Goal: Task Accomplishment & Management: Manage account settings

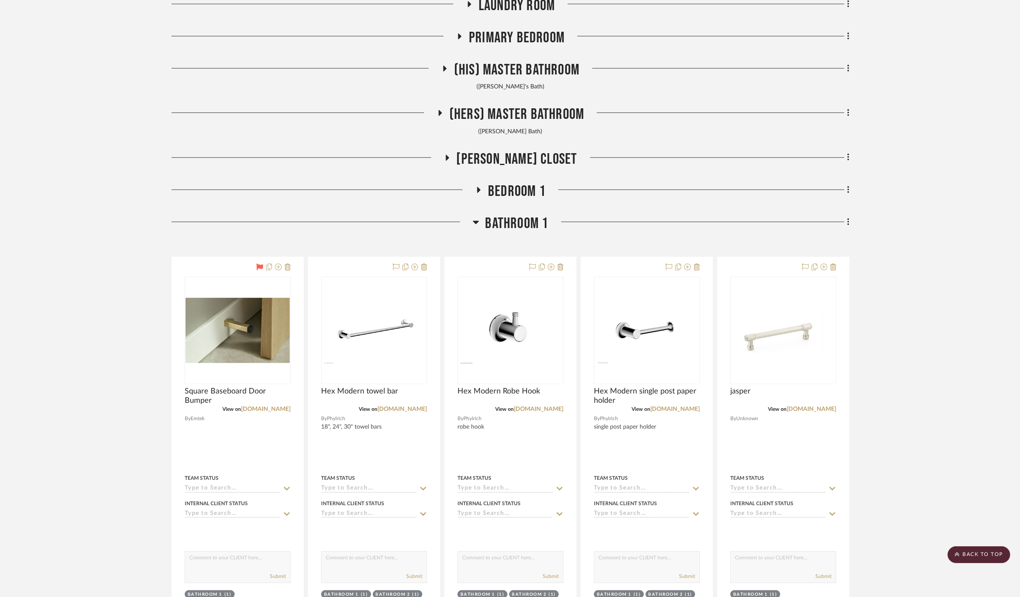
click at [505, 222] on span "Bathroom 1" at bounding box center [516, 224] width 63 height 18
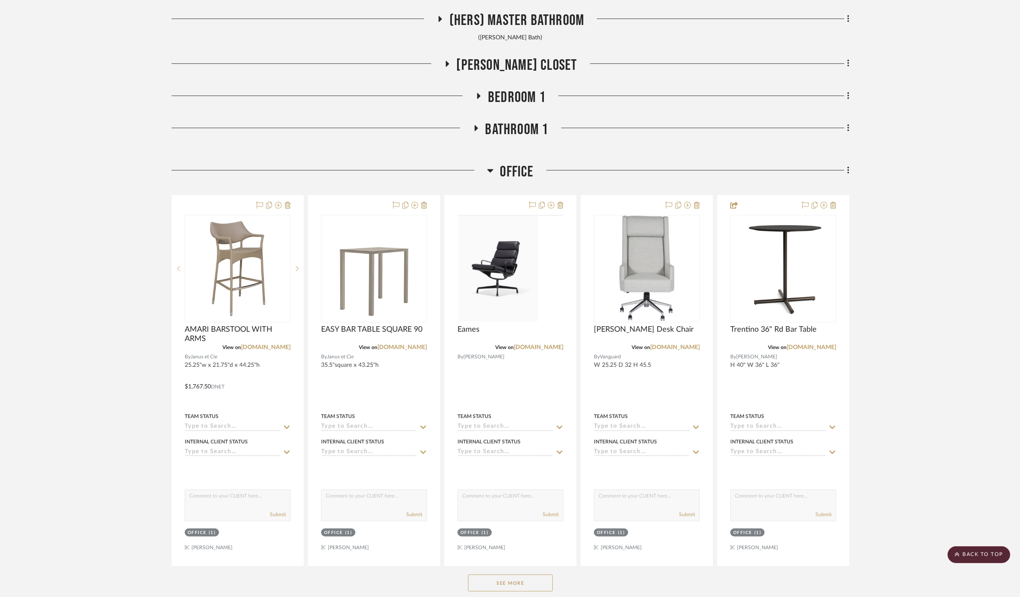
scroll to position [1082, 0]
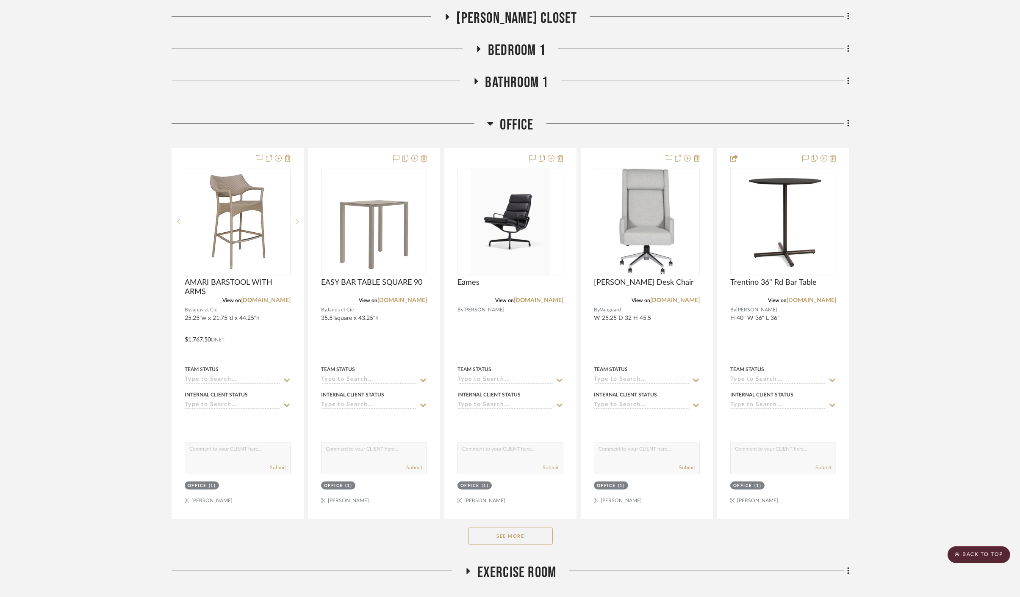
click at [527, 540] on button "See More" at bounding box center [510, 536] width 85 height 17
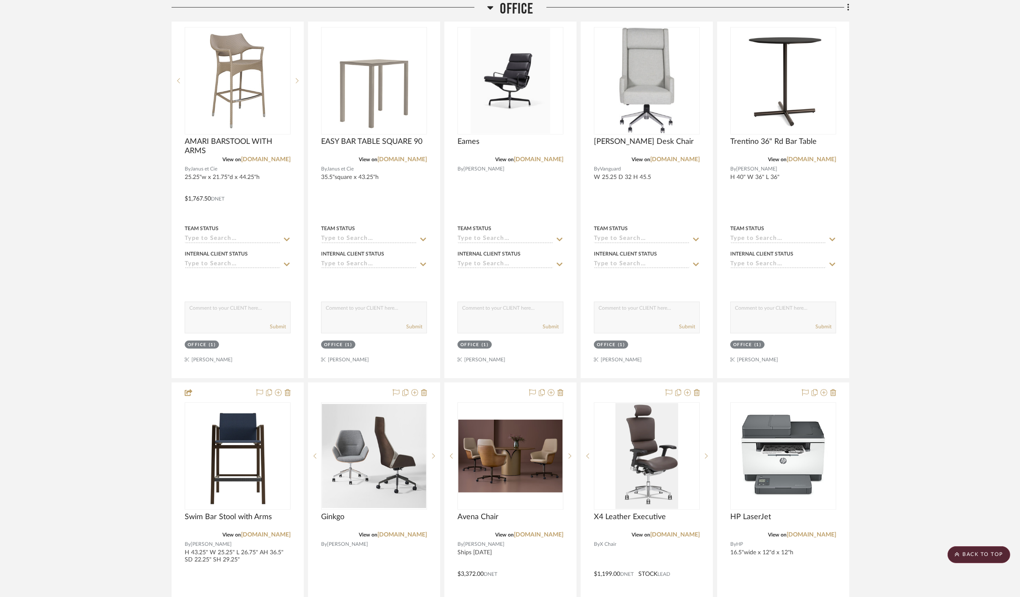
scroll to position [1176, 0]
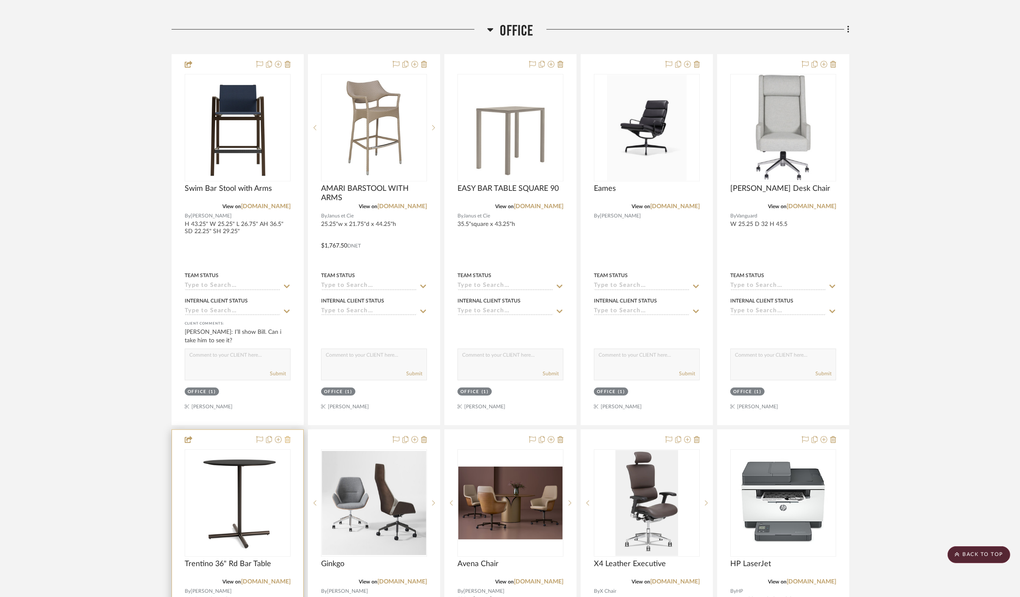
click at [286, 438] on icon at bounding box center [288, 440] width 6 height 7
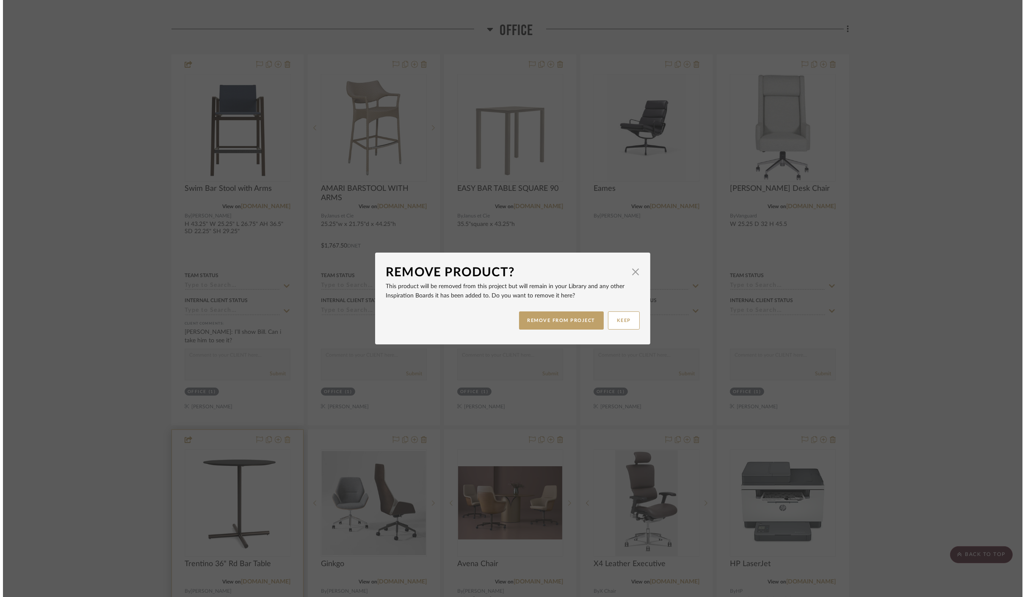
scroll to position [0, 0]
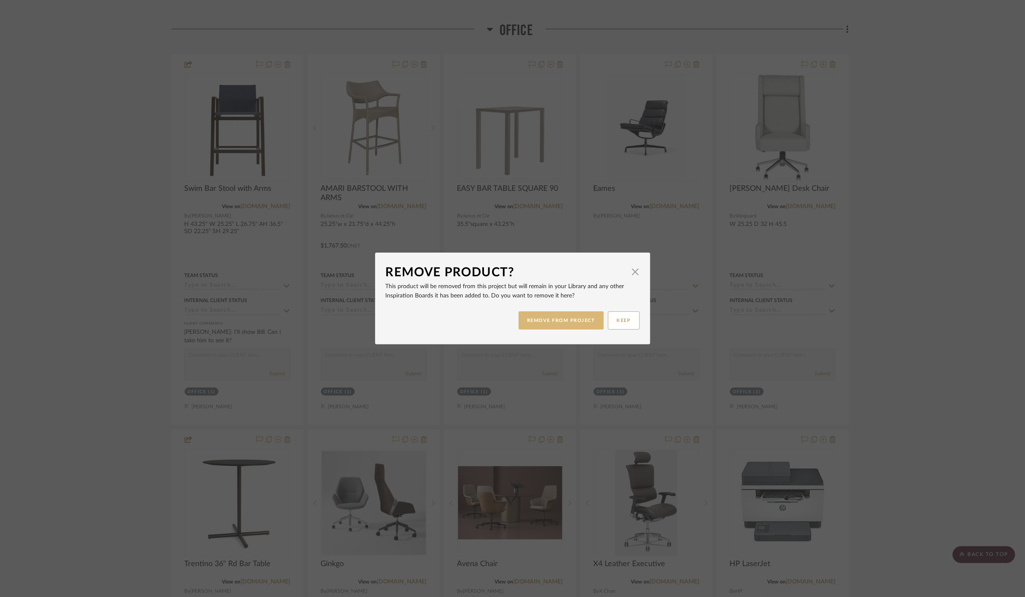
click at [533, 321] on button "REMOVE FROM PROJECT" at bounding box center [561, 321] width 85 height 18
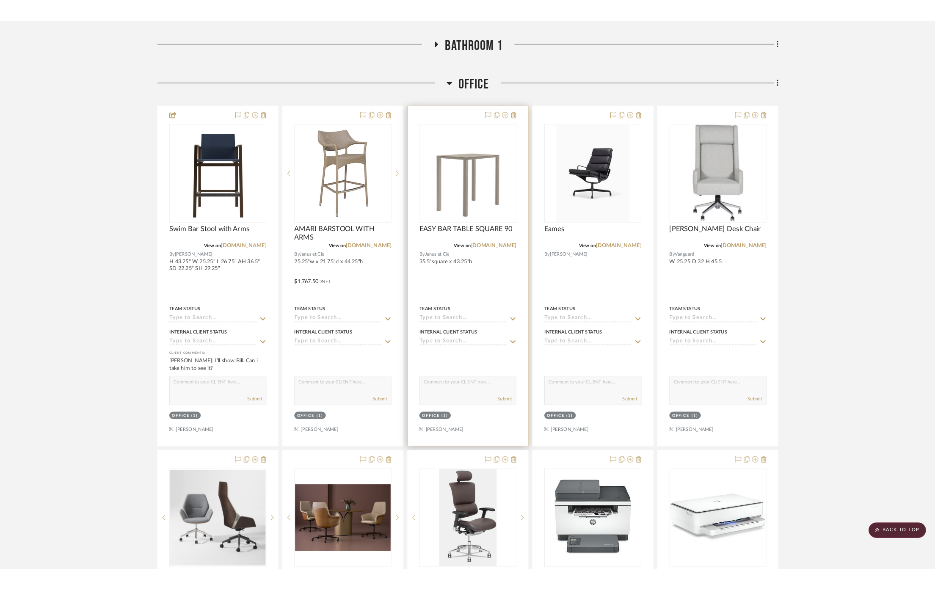
scroll to position [1129, 0]
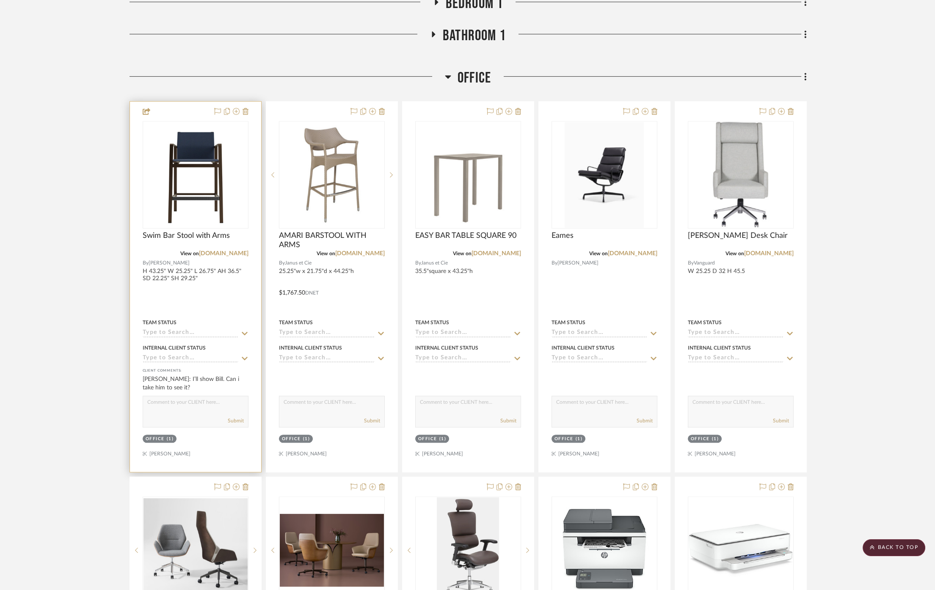
click at [202, 287] on div at bounding box center [195, 287] width 131 height 370
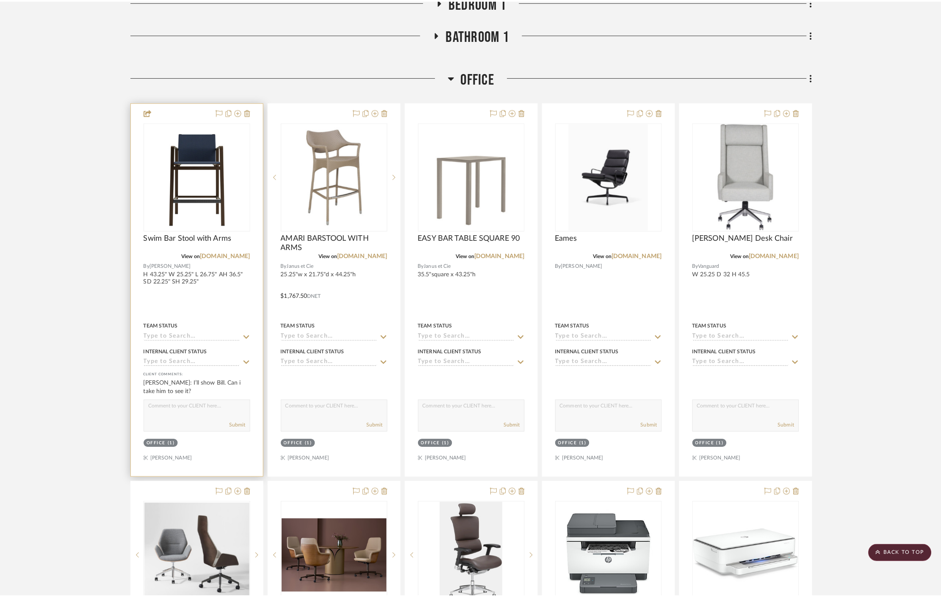
scroll to position [0, 0]
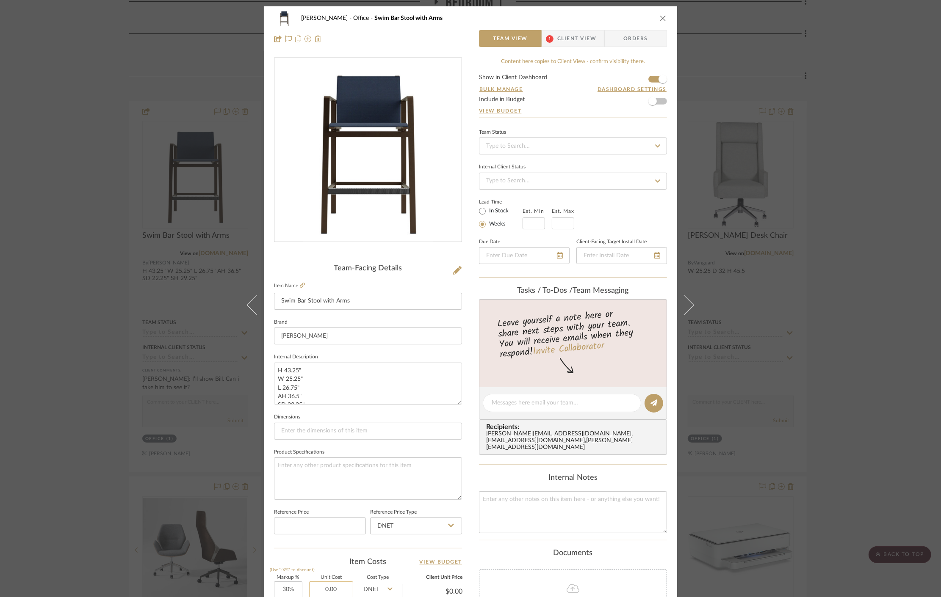
click at [331, 582] on input "0.00" at bounding box center [331, 590] width 44 height 17
type input "$929.50"
click at [323, 557] on div "Item Costs View Budget" at bounding box center [368, 562] width 188 height 10
type input "$1,208.35"
click at [199, 279] on div "[PERSON_NAME] Office Swim Bar Stool with Arms Team View 1 Client View Orders Te…" at bounding box center [470, 298] width 941 height 597
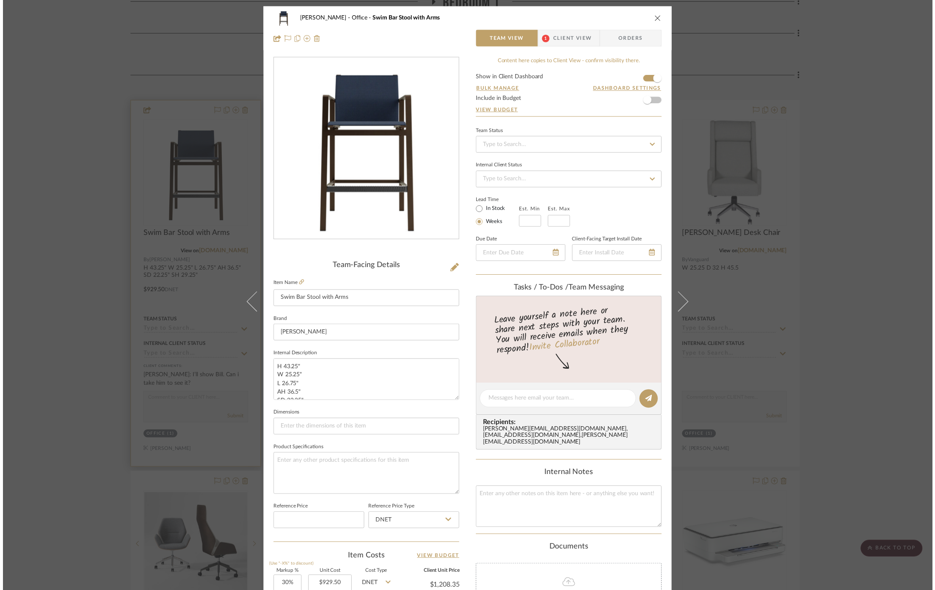
scroll to position [1129, 0]
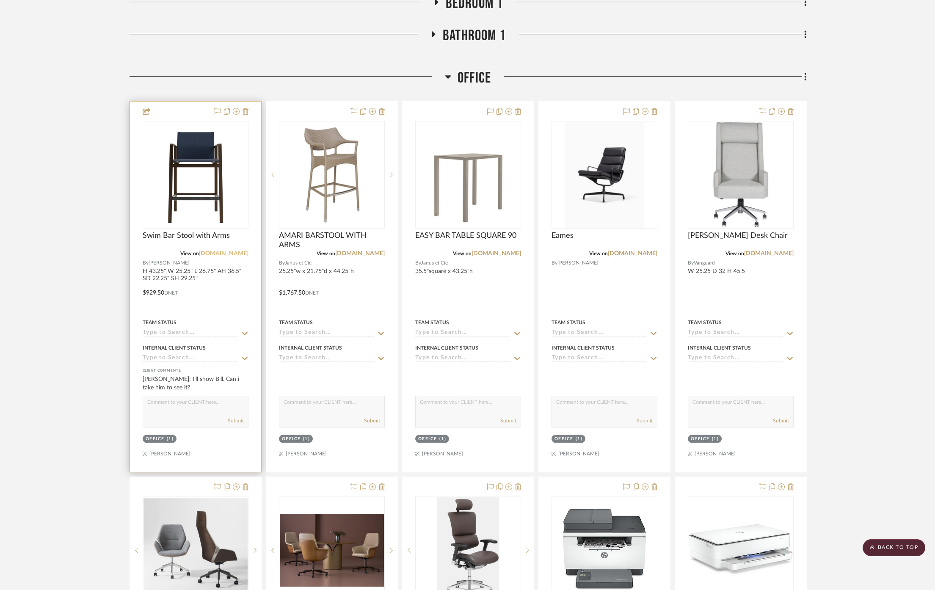
click at [224, 253] on link "[DOMAIN_NAME]" at bounding box center [224, 254] width 50 height 6
click at [227, 300] on div at bounding box center [195, 287] width 131 height 370
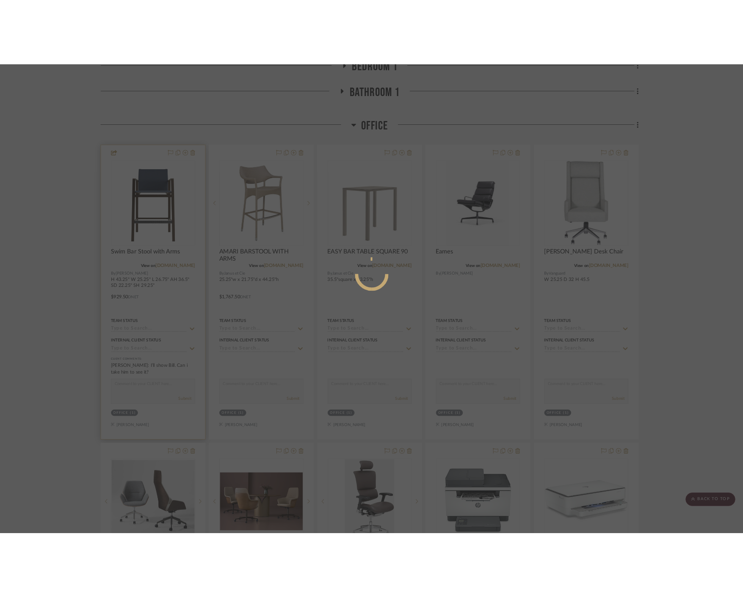
scroll to position [0, 0]
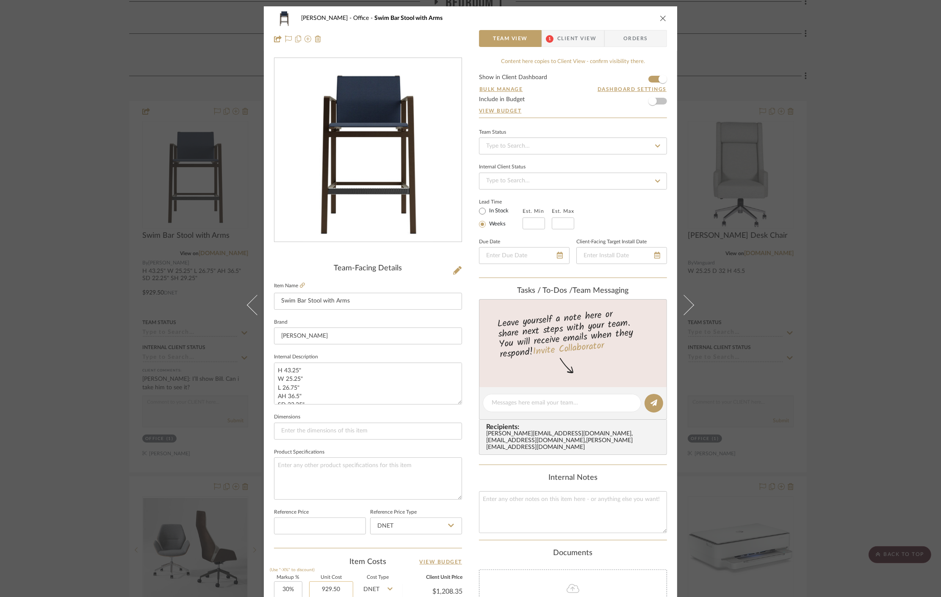
click at [340, 591] on input "929.50" at bounding box center [331, 590] width 44 height 17
type input "$1,235.50"
click at [338, 553] on div "Team-Facing Details Item Name Swim Bar Stool with Arms Brand [PERSON_NAME] Inte…" at bounding box center [368, 406] width 188 height 697
type input "$1,606.15"
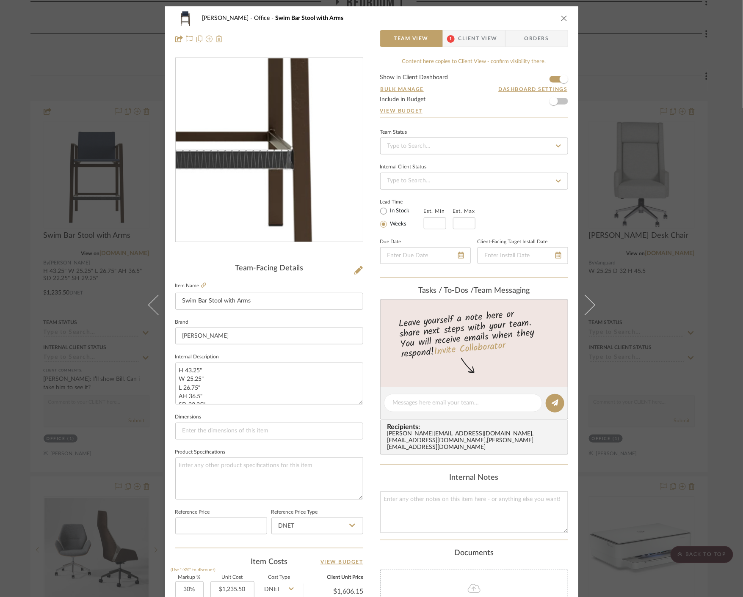
click at [303, 188] on img "0" at bounding box center [269, 150] width 130 height 184
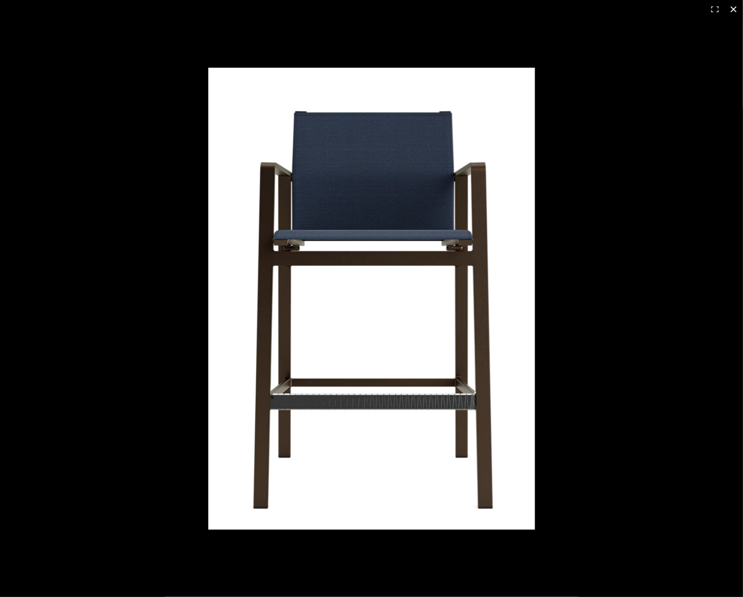
click at [101, 96] on div at bounding box center [371, 298] width 743 height 597
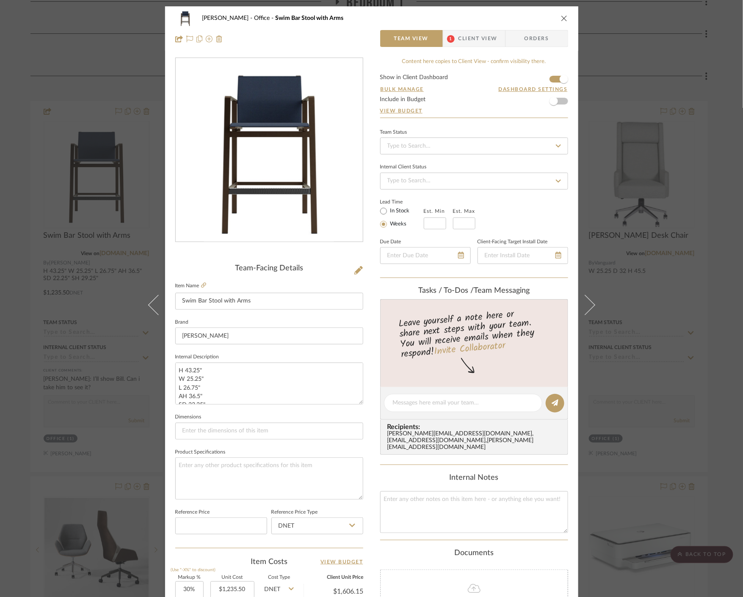
click at [81, 62] on div "[PERSON_NAME] Office Swim Bar Stool with Arms Team View 1 Client View Orders Te…" at bounding box center [371, 298] width 743 height 597
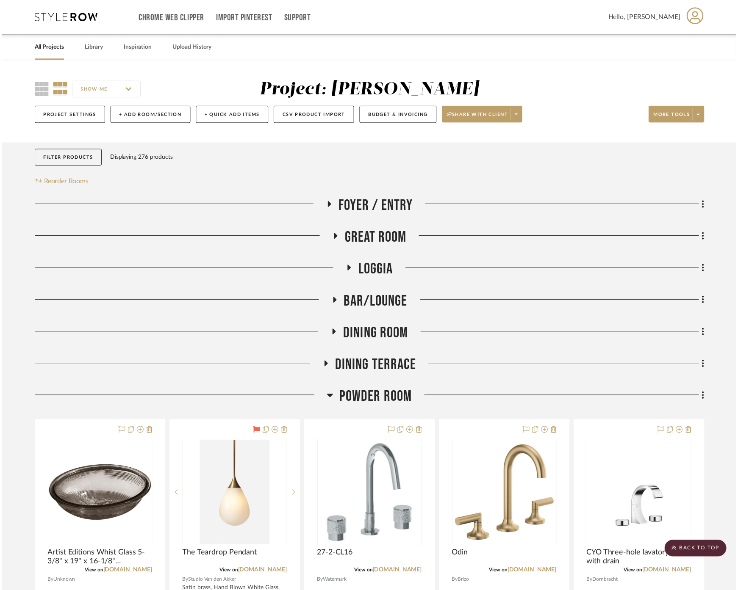
scroll to position [1129, 0]
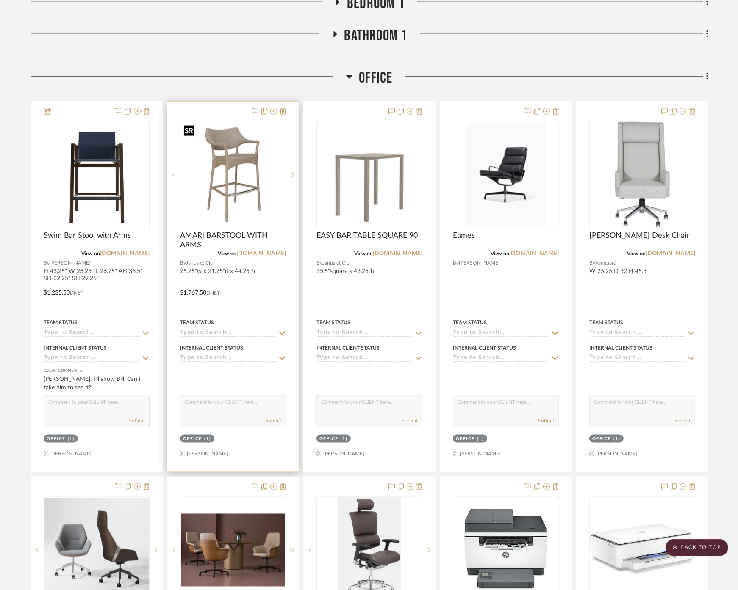
click at [227, 167] on img "0" at bounding box center [233, 175] width 104 height 104
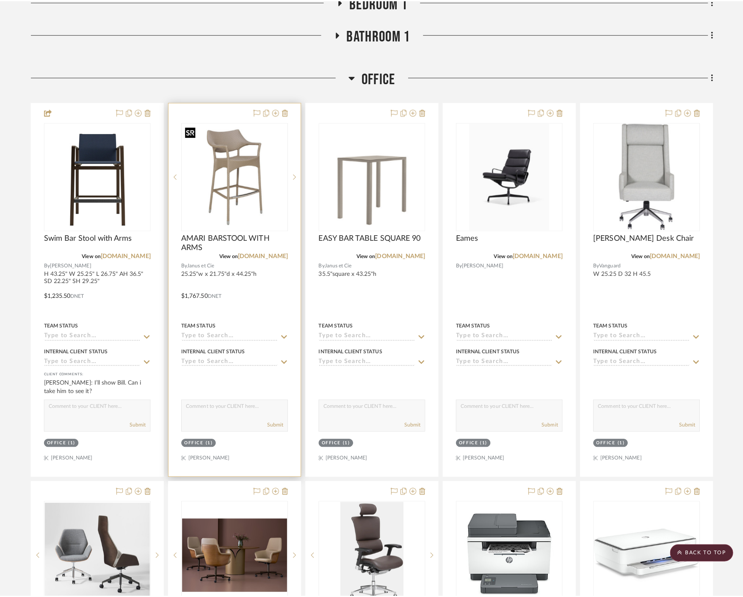
scroll to position [0, 0]
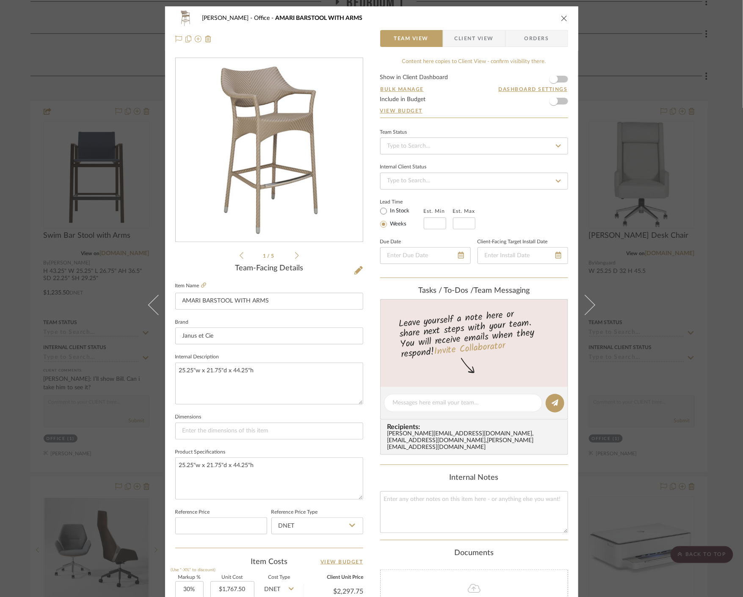
click at [245, 146] on img "0" at bounding box center [269, 150] width 184 height 184
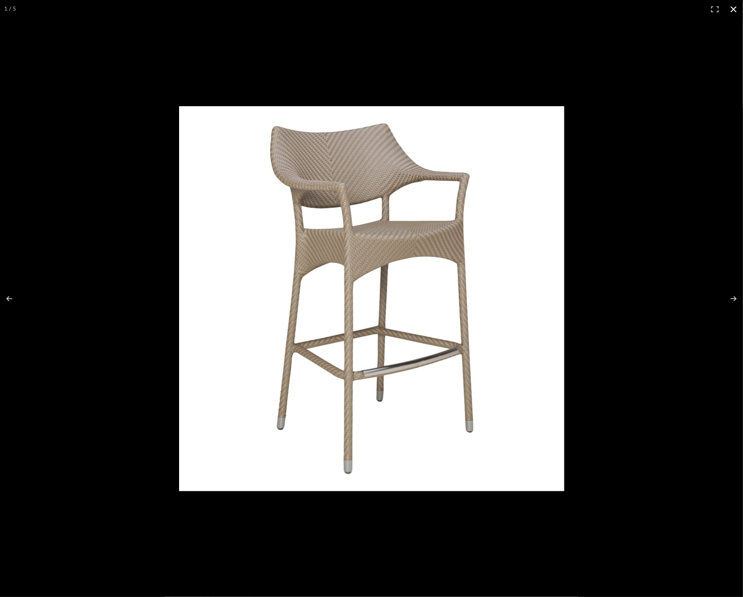
click at [619, 142] on div at bounding box center [434, 311] width 511 height 411
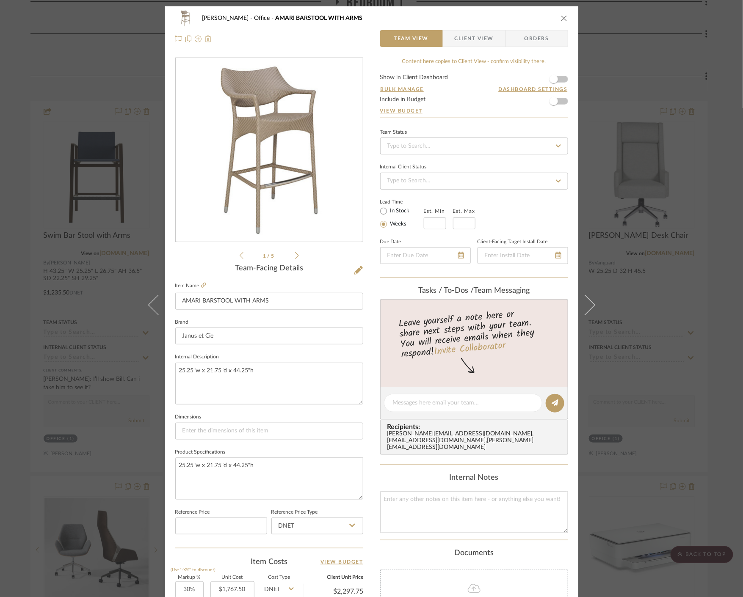
click at [666, 106] on div "[PERSON_NAME] Office AMARI BARSTOOL WITH ARMS Team View Client View Orders 1 / …" at bounding box center [371, 298] width 743 height 597
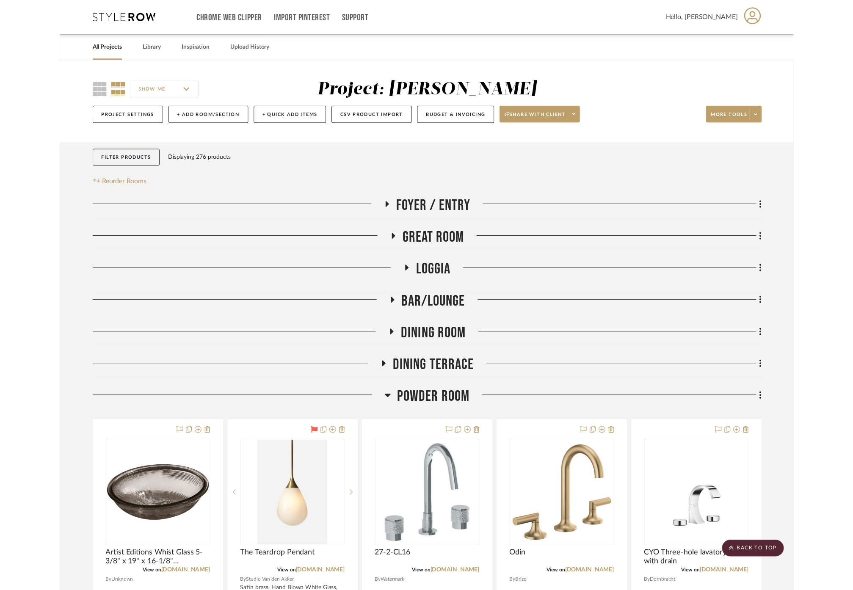
scroll to position [1129, 0]
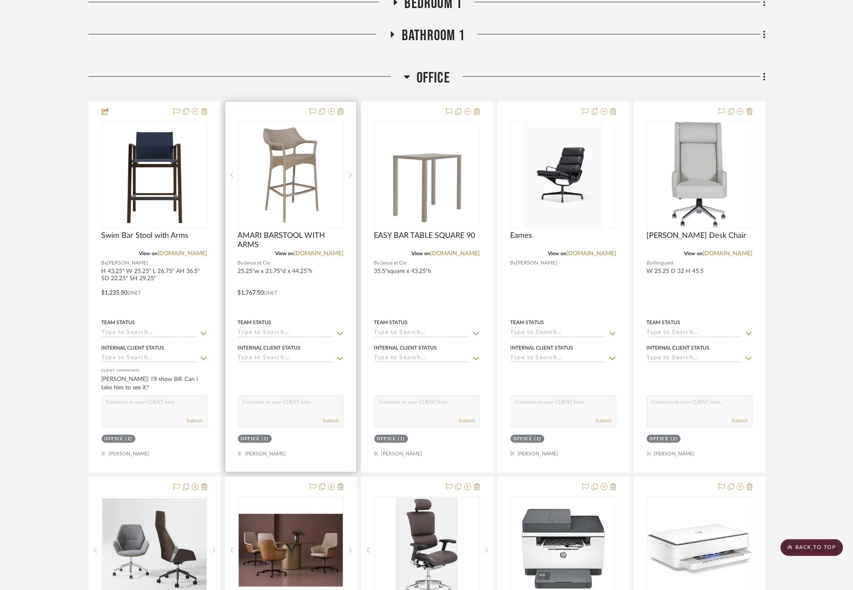
click at [310, 296] on div at bounding box center [290, 287] width 131 height 370
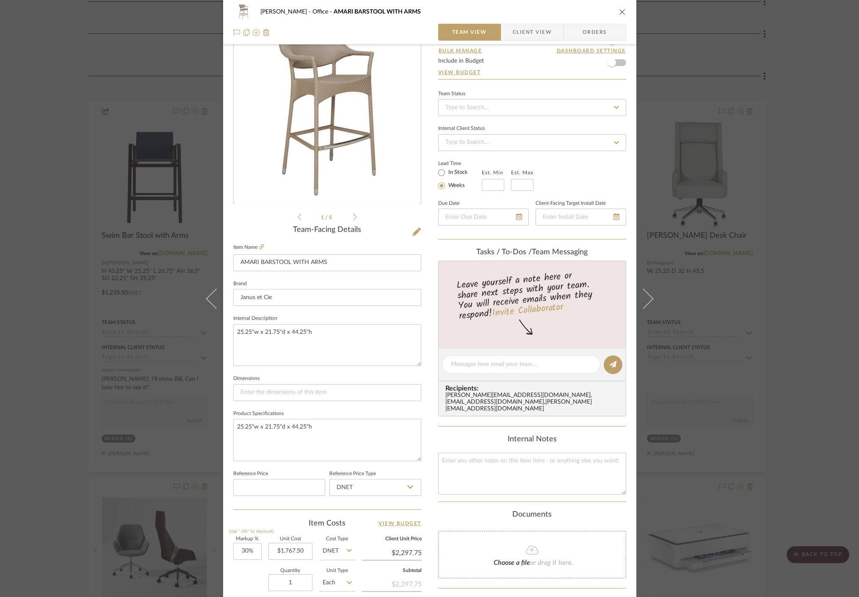
scroll to position [47, 0]
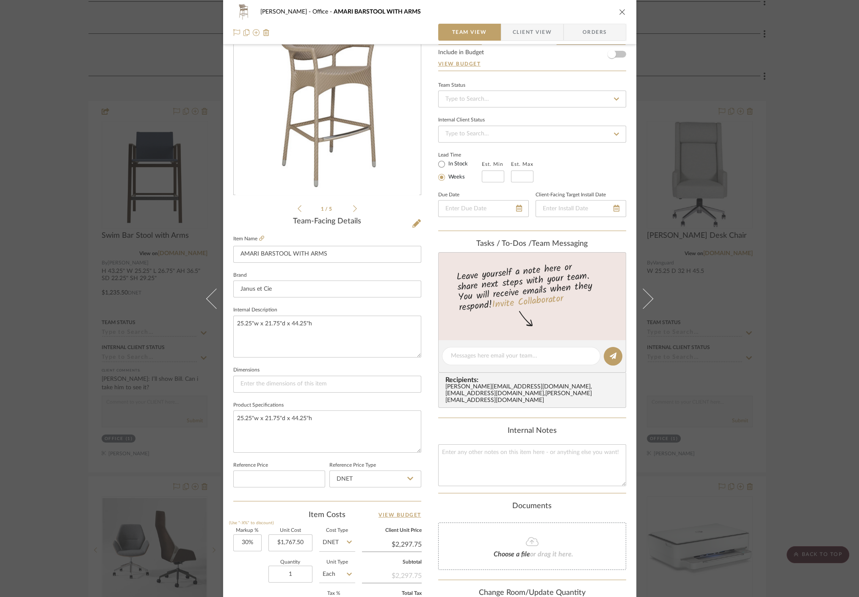
click at [688, 178] on div "[PERSON_NAME] Office AMARI BARSTOOL WITH ARMS Team View Client View Orders 1 / …" at bounding box center [429, 298] width 859 height 597
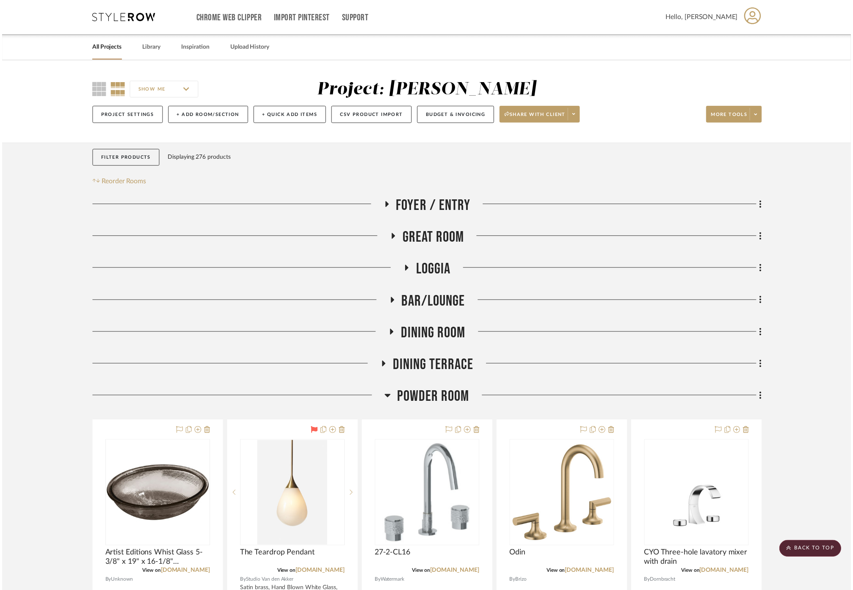
scroll to position [1129, 0]
